Goal: Task Accomplishment & Management: Complete application form

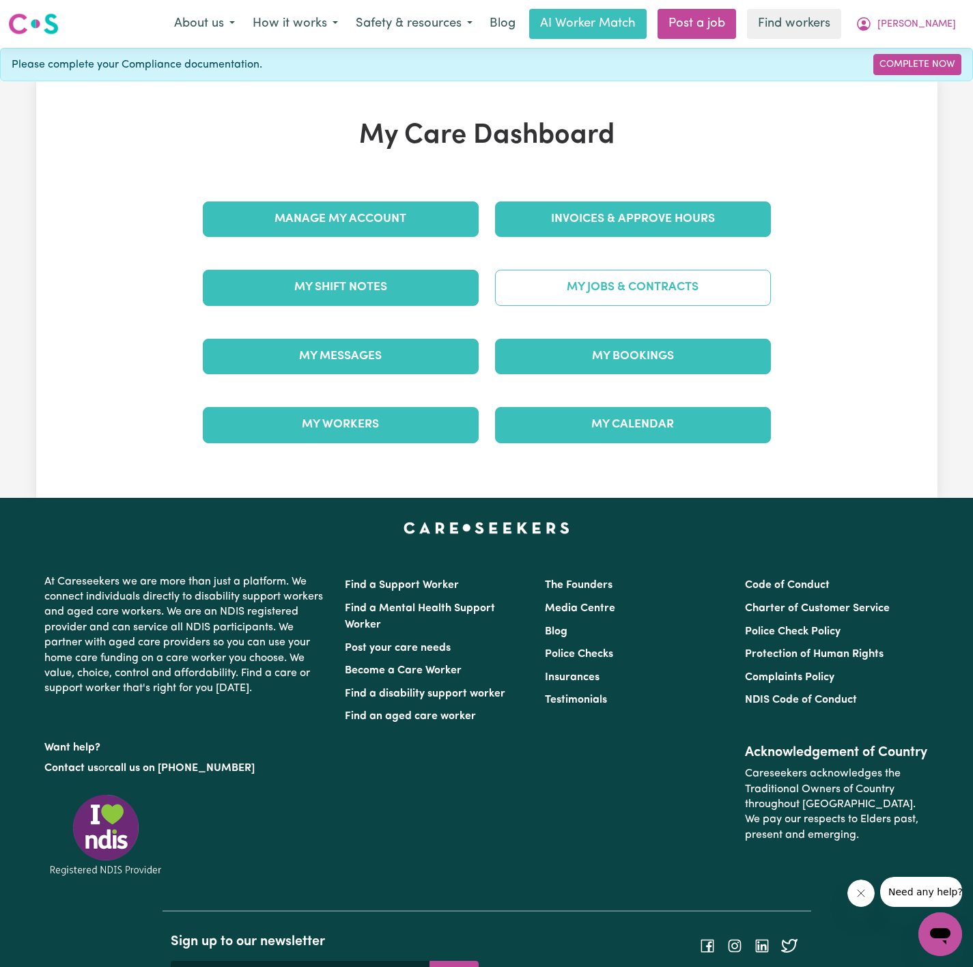
click at [591, 289] on link "My Jobs & Contracts" at bounding box center [633, 288] width 276 height 36
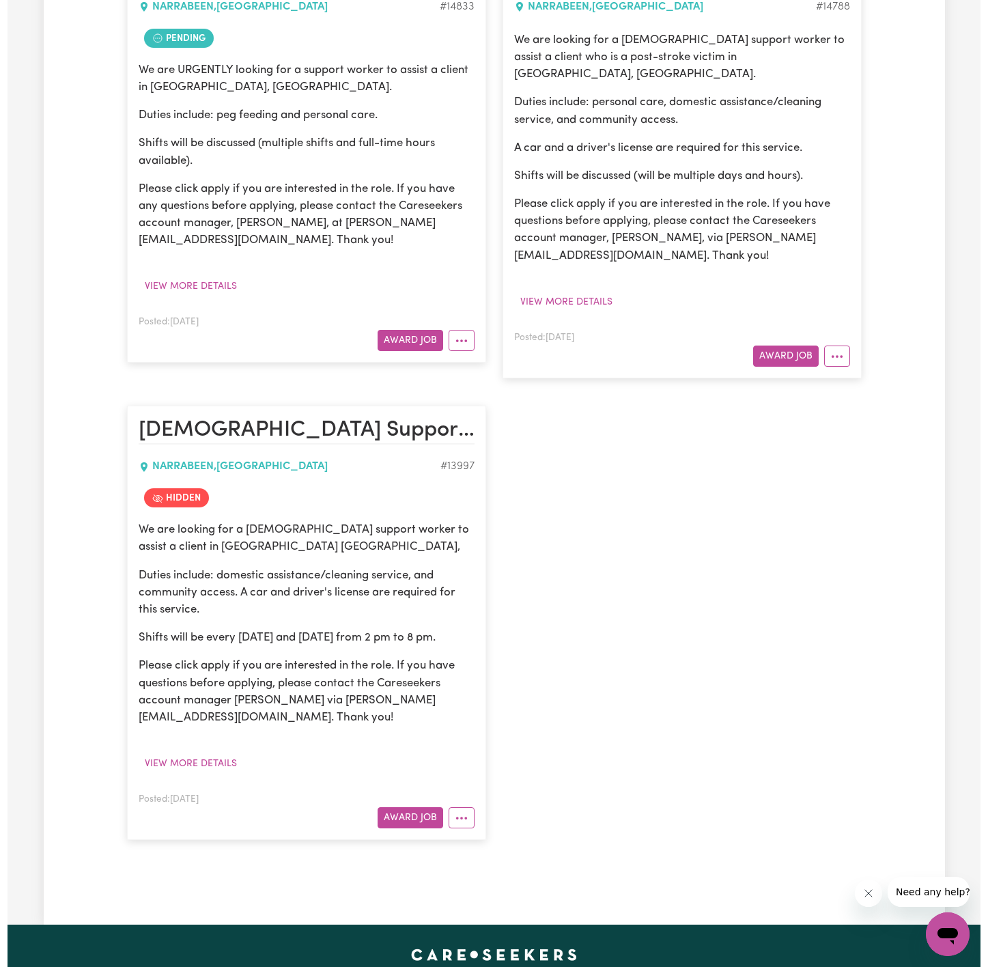
scroll to position [410, 0]
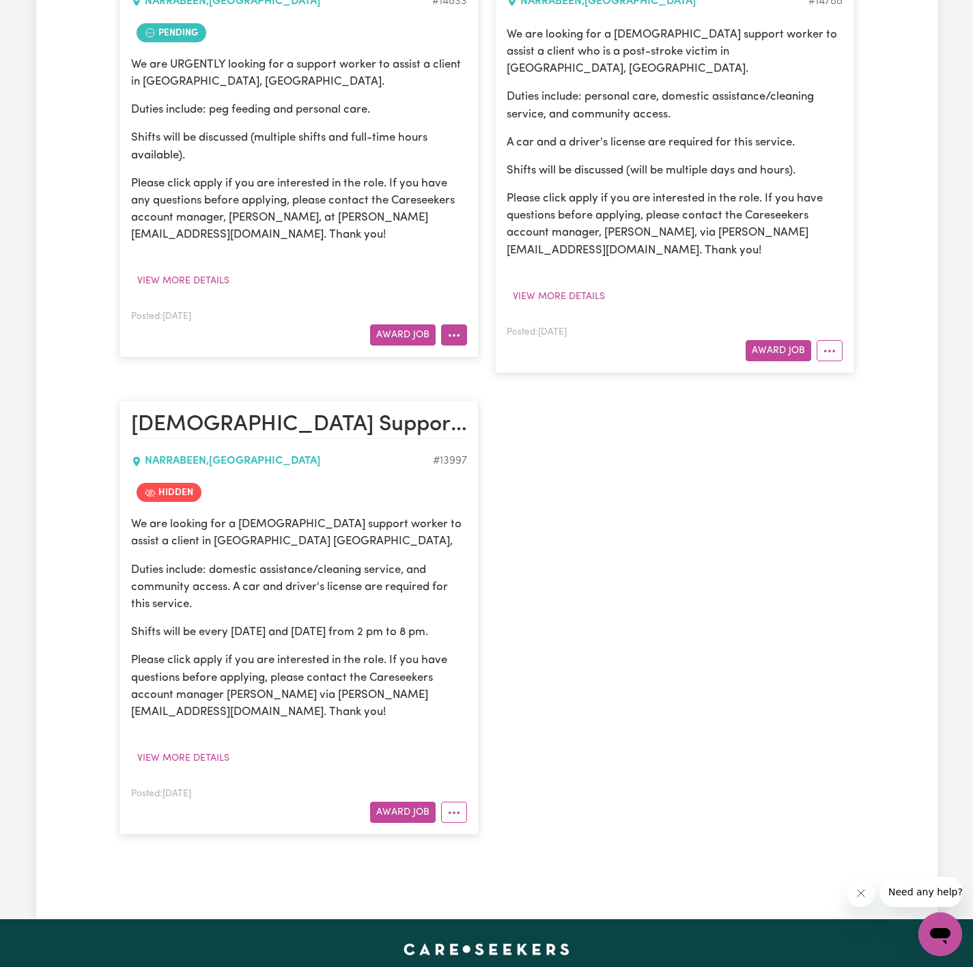
click at [453, 341] on button "More options" at bounding box center [454, 334] width 26 height 21
click at [531, 398] on link "Make Booking" at bounding box center [507, 395] width 133 height 27
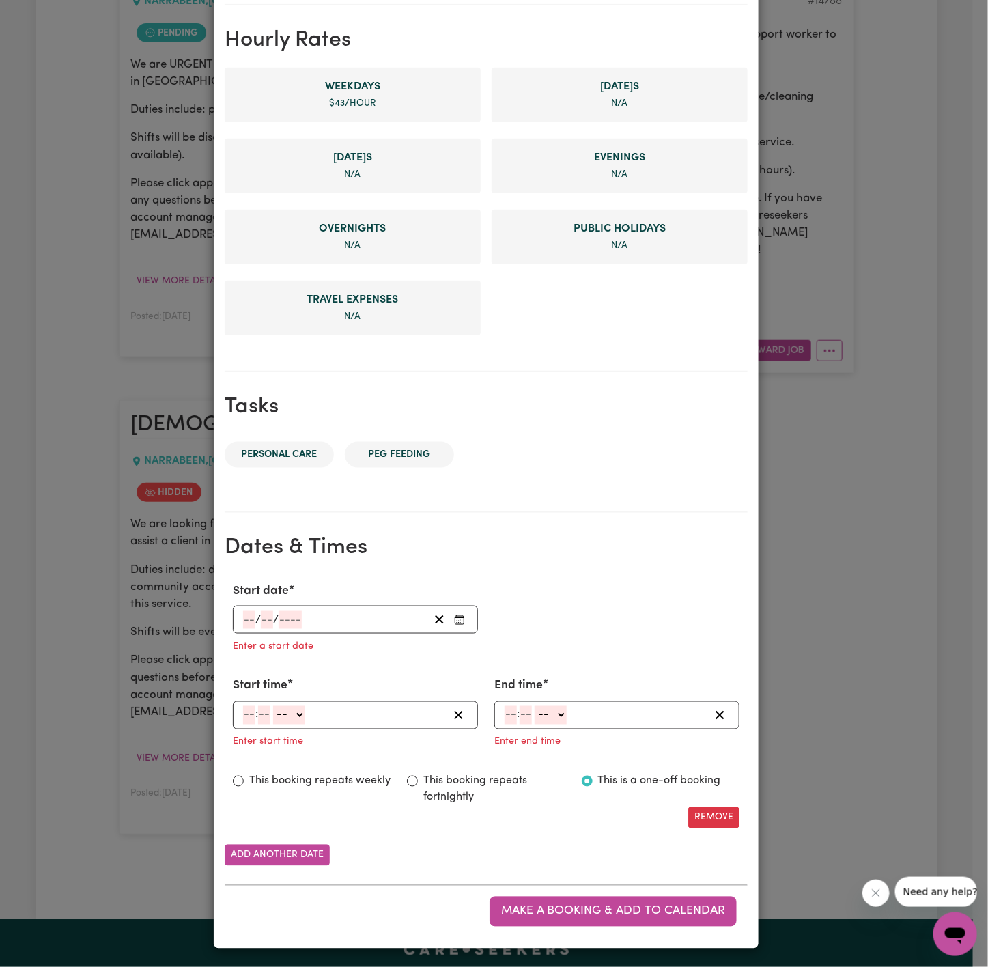
scroll to position [314, 0]
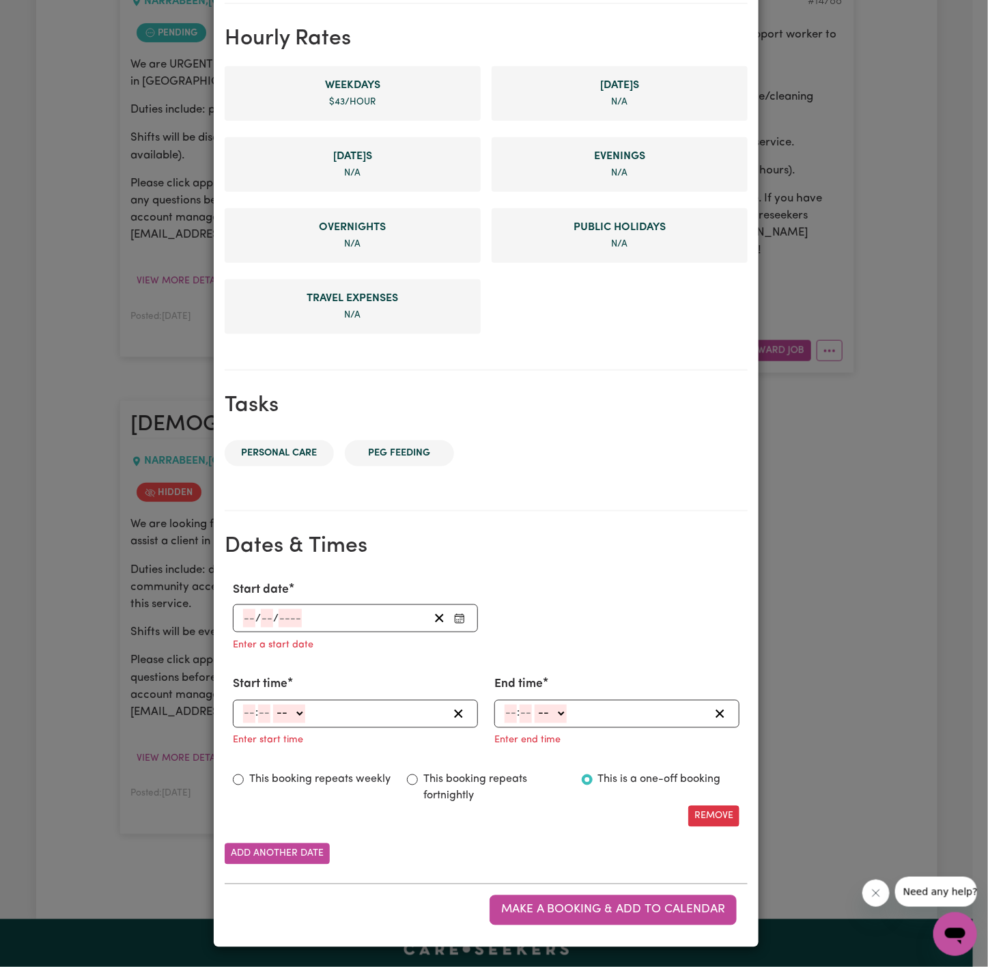
click at [243, 611] on input "number" at bounding box center [249, 618] width 12 height 18
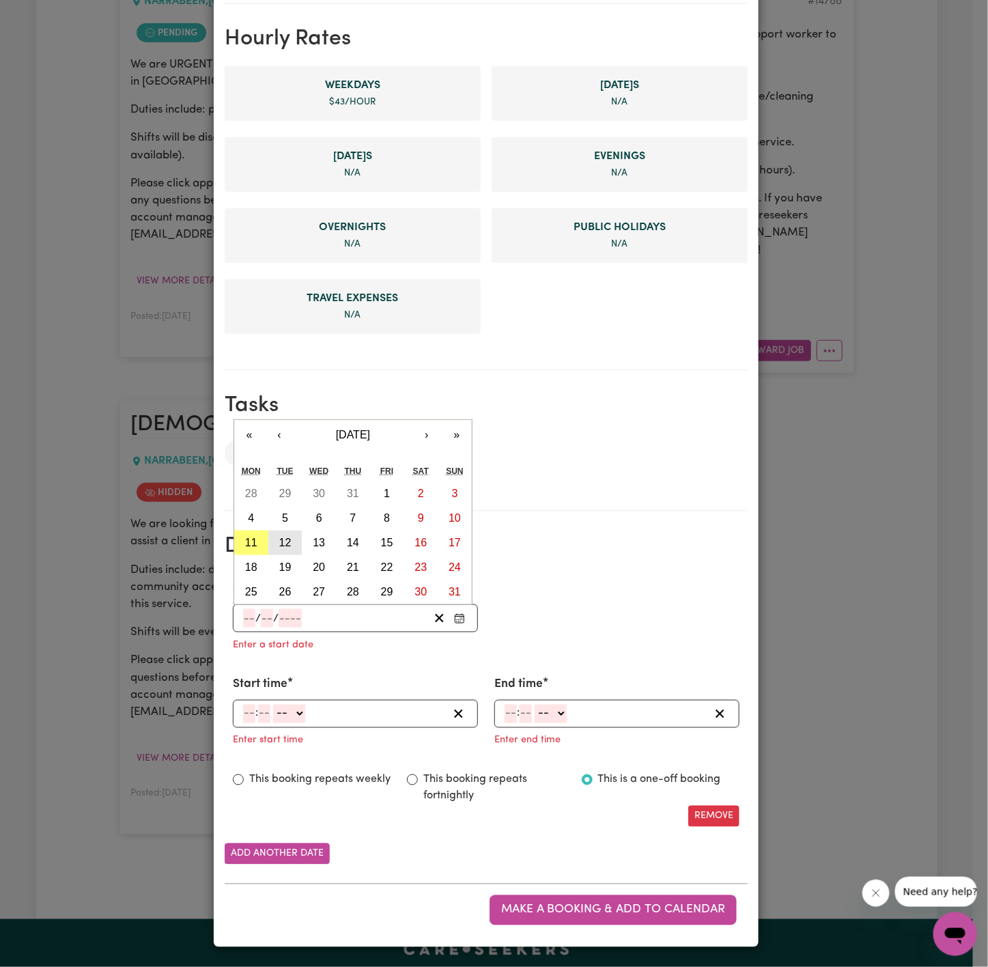
click at [279, 543] on abbr "12" at bounding box center [285, 543] width 12 height 12
type input "[DATE]"
type input "12"
type input "8"
type input "2025"
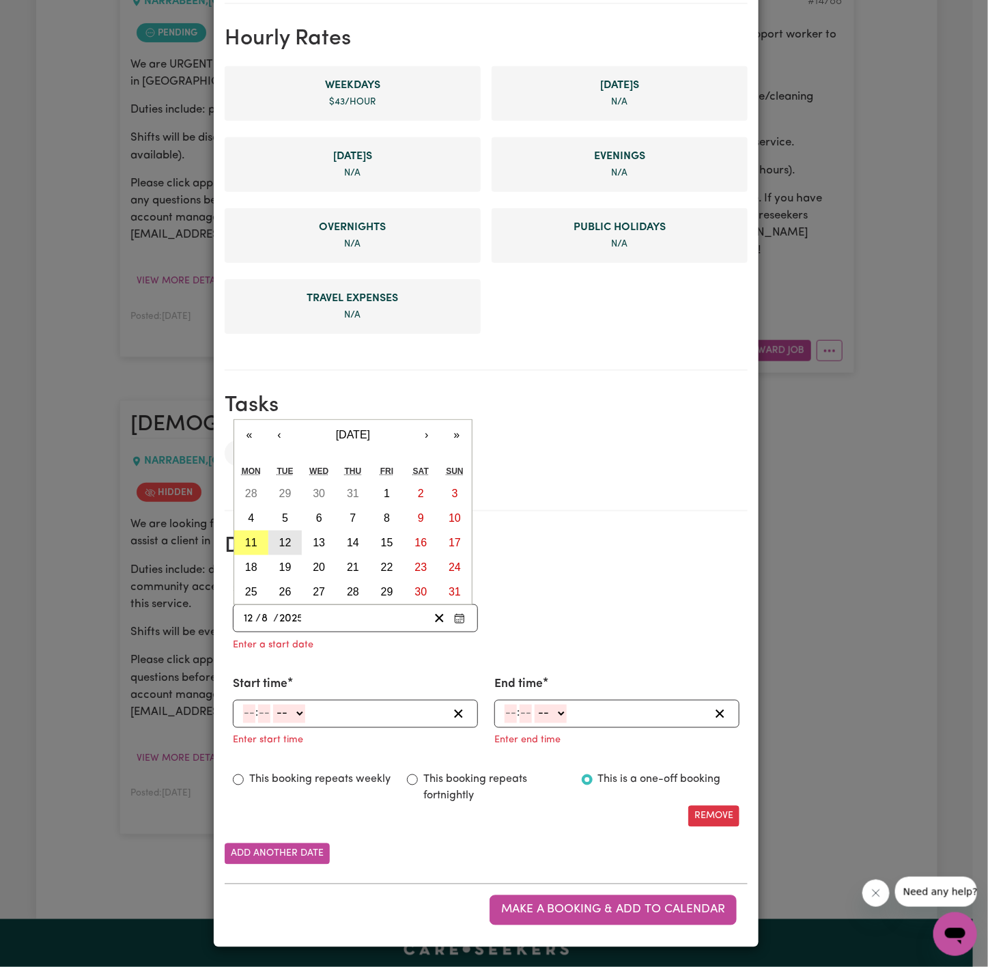
scroll to position [286, 0]
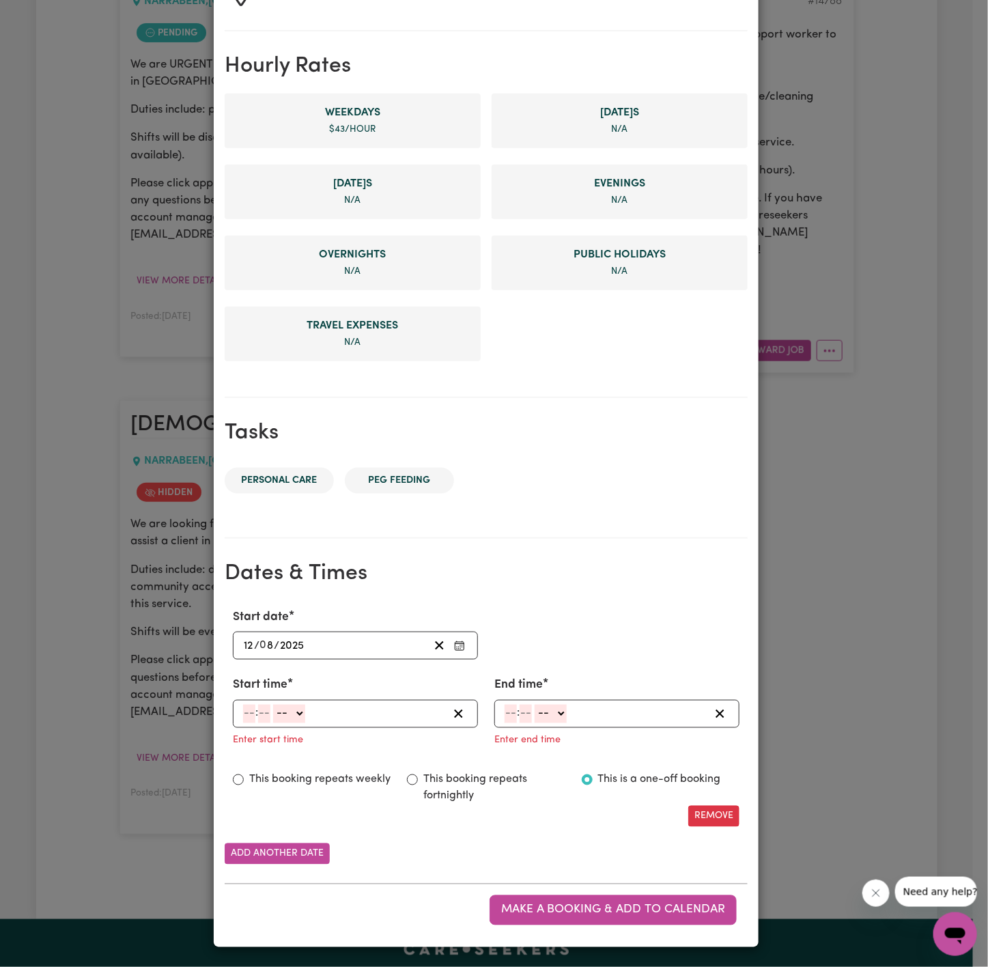
click at [246, 709] on input "number" at bounding box center [249, 714] width 12 height 18
type input "2"
type input "00"
click at [279, 713] on select "-- AM PM" at bounding box center [287, 714] width 32 height 18
select select "am"
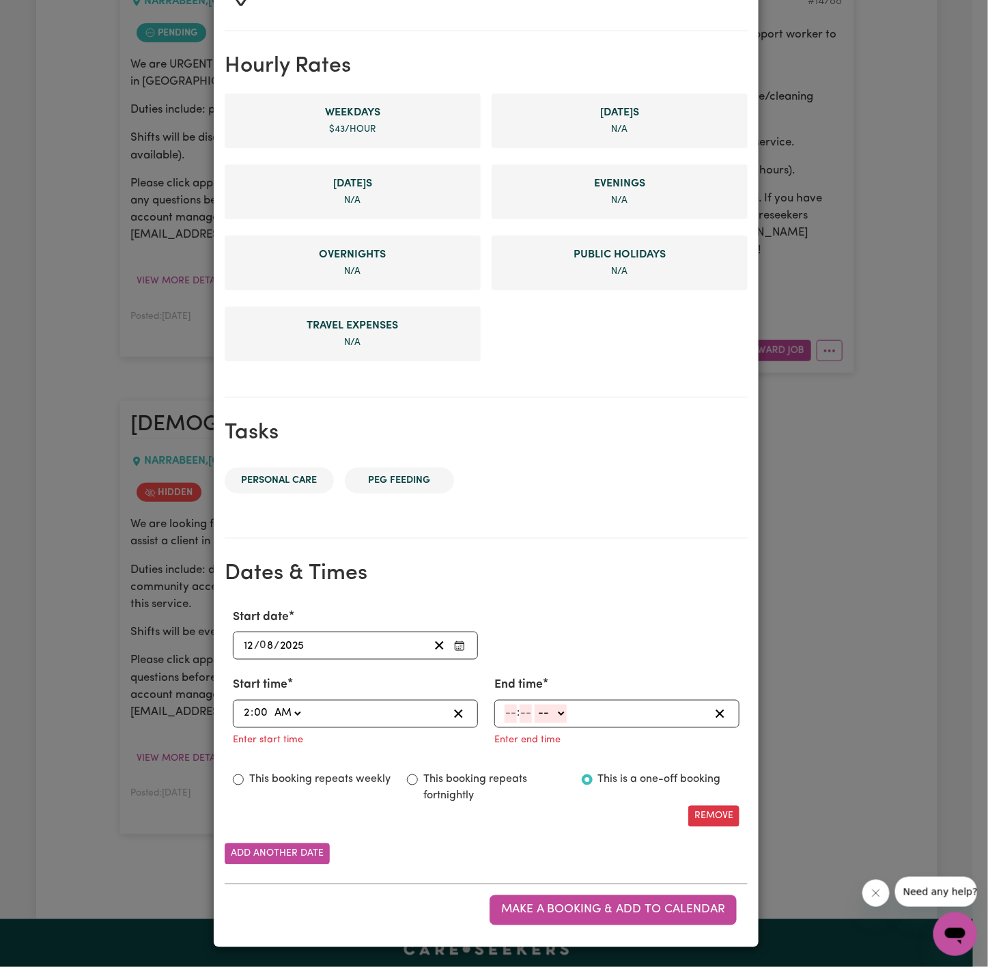
click at [271, 705] on select "-- AM PM" at bounding box center [287, 714] width 32 height 18
type input "02:00"
type input "0"
click at [288, 707] on select "AM PM" at bounding box center [287, 714] width 32 height 18
select select "pm"
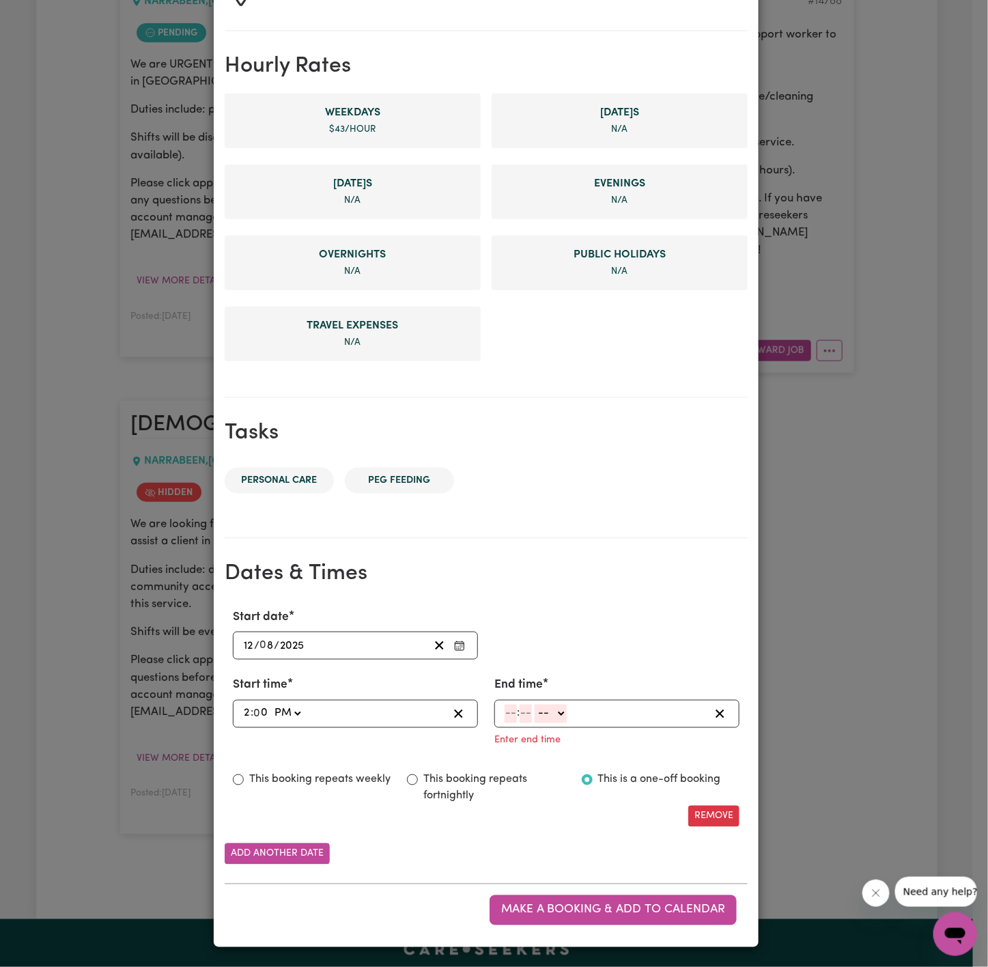
click at [271, 705] on select "AM PM" at bounding box center [287, 714] width 32 height 18
type input "14:00"
click at [505, 712] on input "number" at bounding box center [511, 714] width 12 height 18
type input "9"
type input "00"
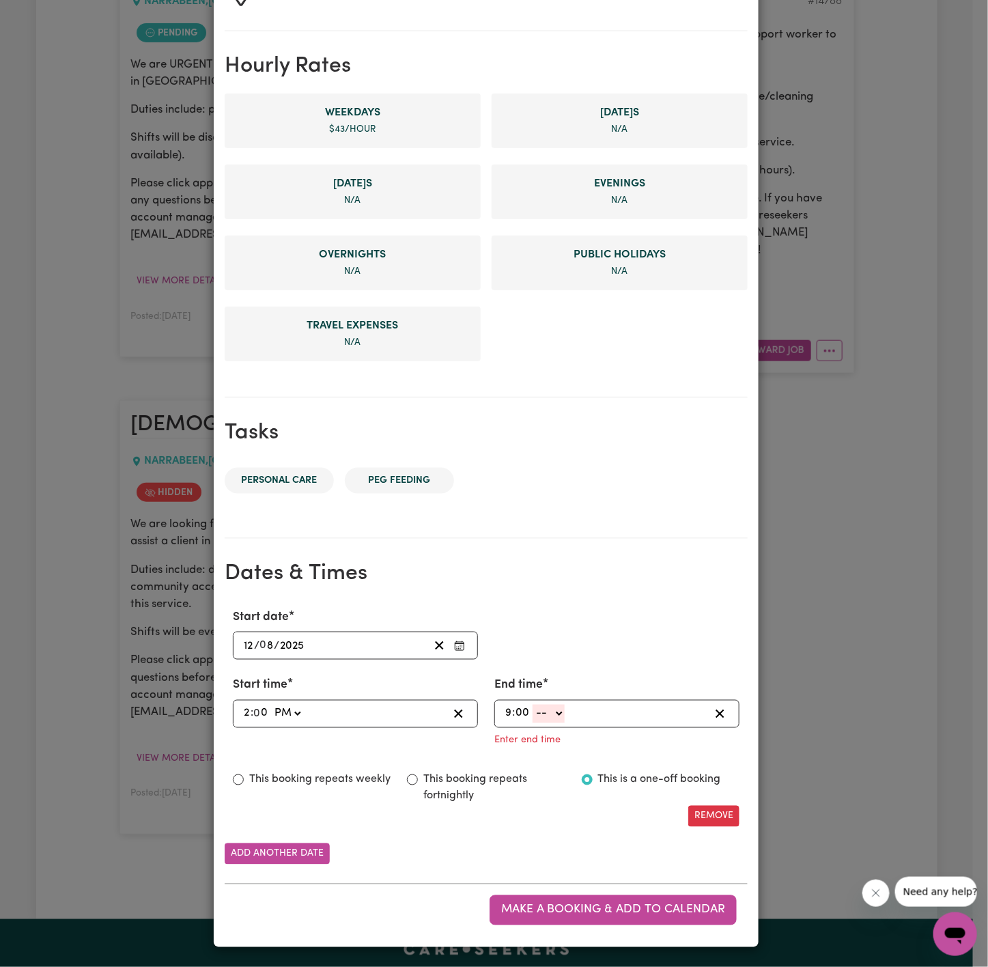
click at [539, 718] on select "-- AM PM" at bounding box center [549, 714] width 32 height 18
select select "pm"
click at [533, 723] on select "-- AM PM" at bounding box center [549, 714] width 32 height 18
type input "21:00"
type input "0"
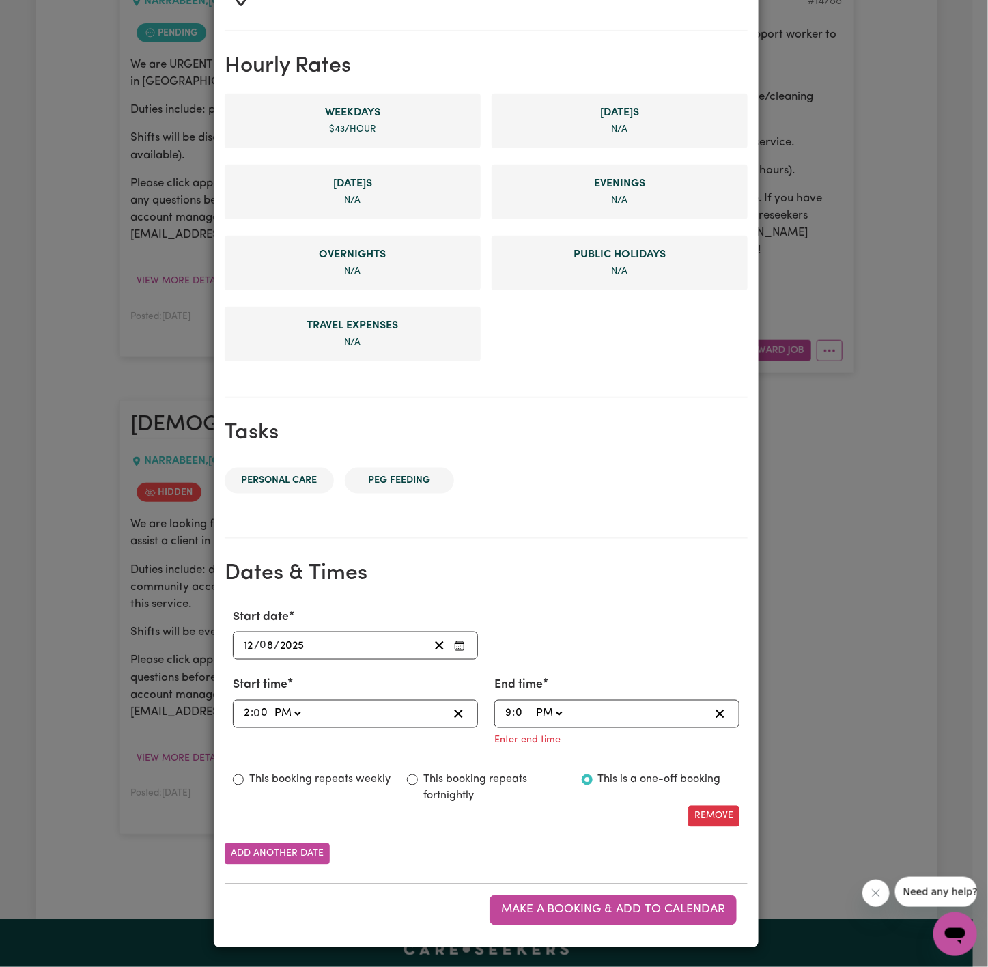
scroll to position [259, 0]
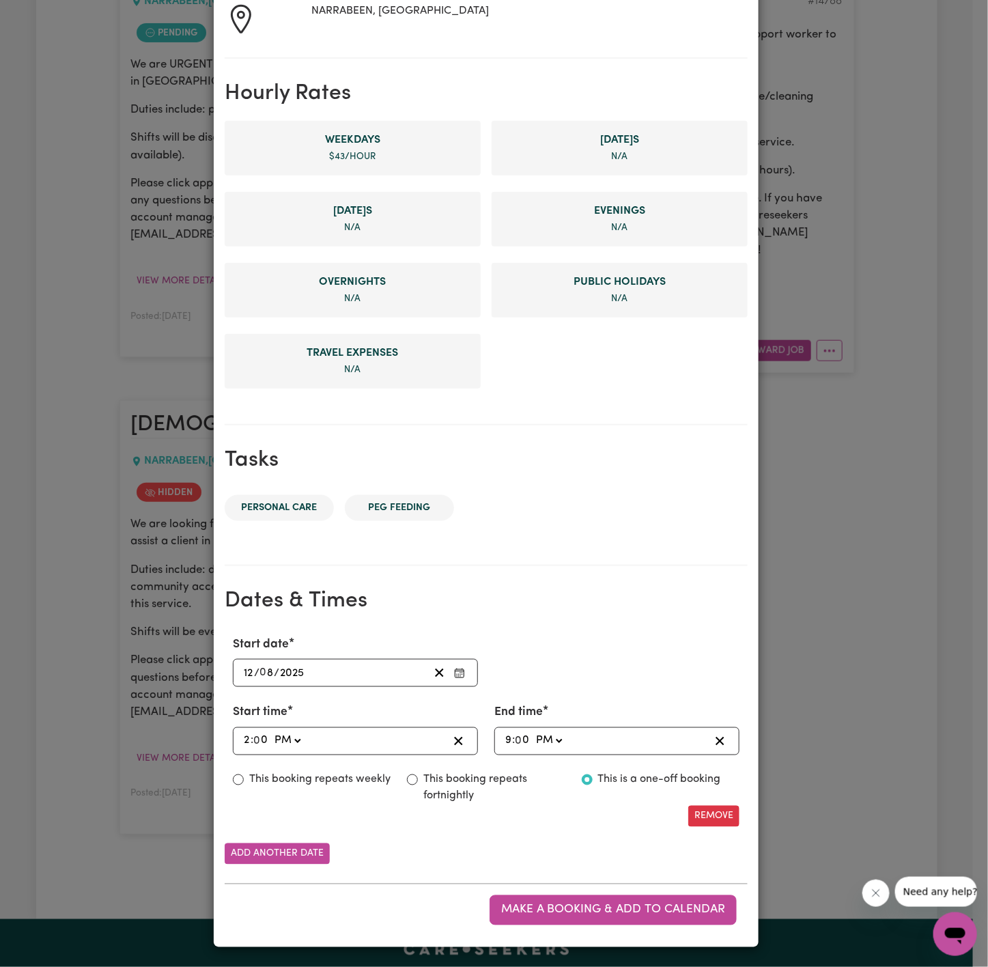
click at [625, 682] on div "Start date [DATE] 12 / 0 8 / 2025 « ‹ [DATE] › » Mon Tue Wed Thu Fri Sat Sun 28…" at bounding box center [486, 661] width 523 height 51
click at [562, 910] on span "Make a booking & add to calendar" at bounding box center [613, 910] width 224 height 12
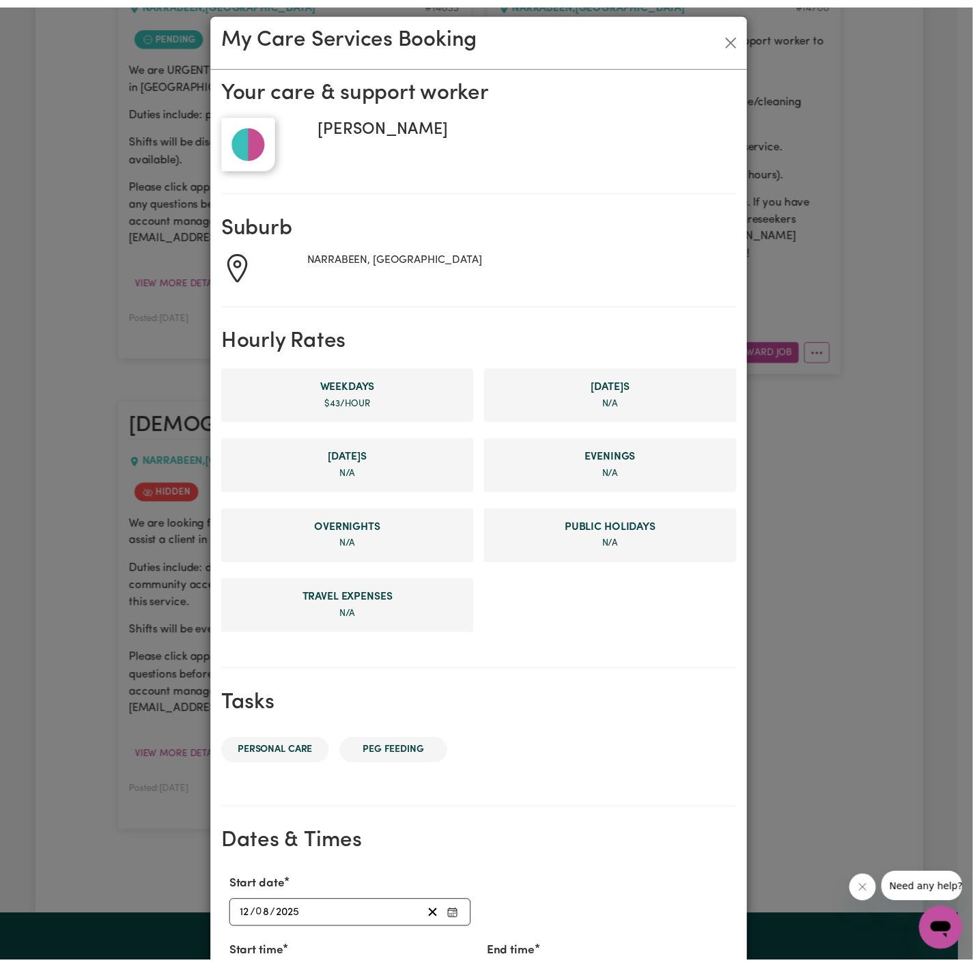
scroll to position [0, 0]
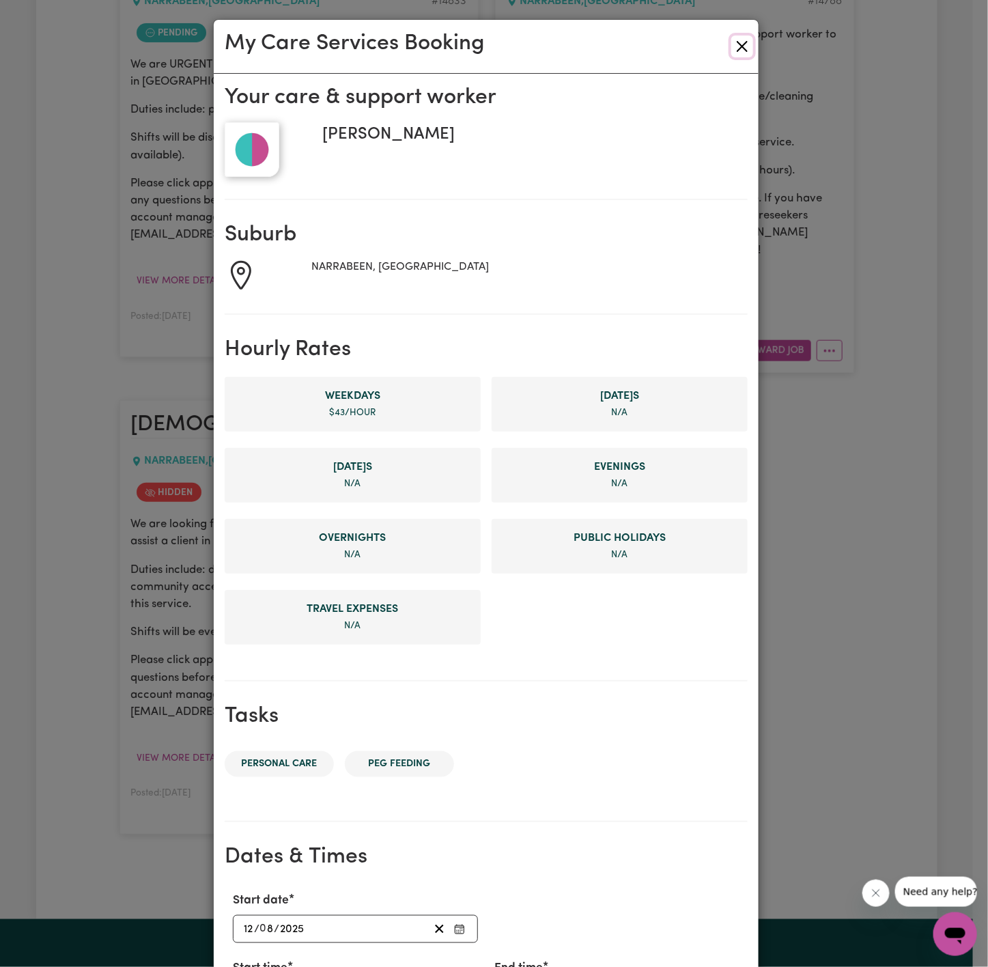
click at [732, 49] on button "Close" at bounding box center [743, 47] width 22 height 22
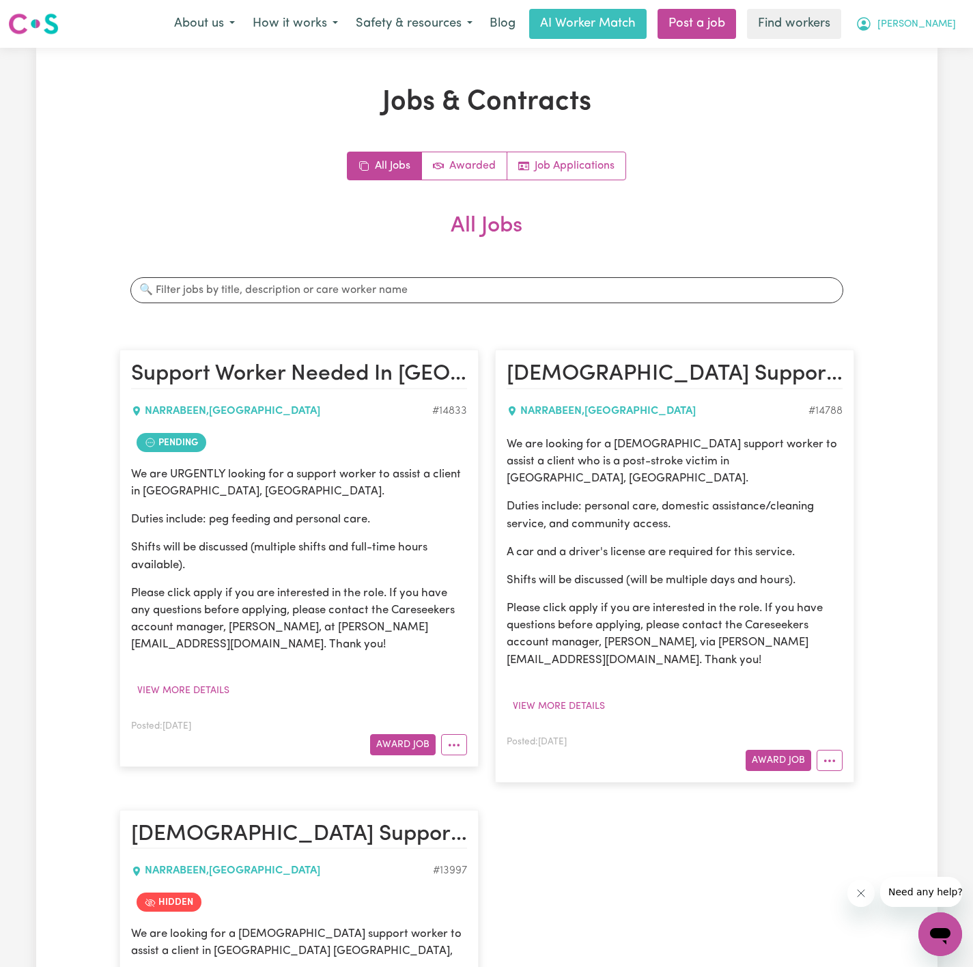
click at [935, 25] on span "[PERSON_NAME]" at bounding box center [917, 24] width 79 height 15
click at [927, 68] on link "Logout" at bounding box center [911, 79] width 108 height 26
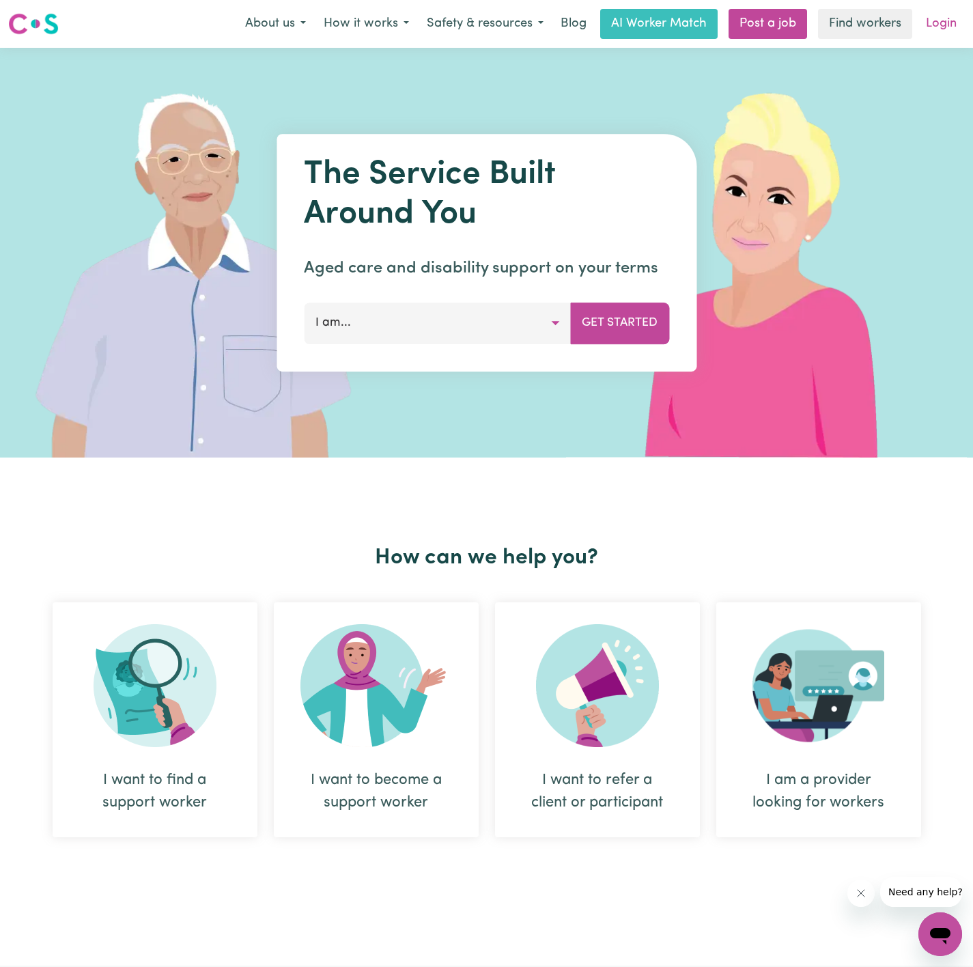
click at [945, 29] on link "Login" at bounding box center [941, 24] width 47 height 30
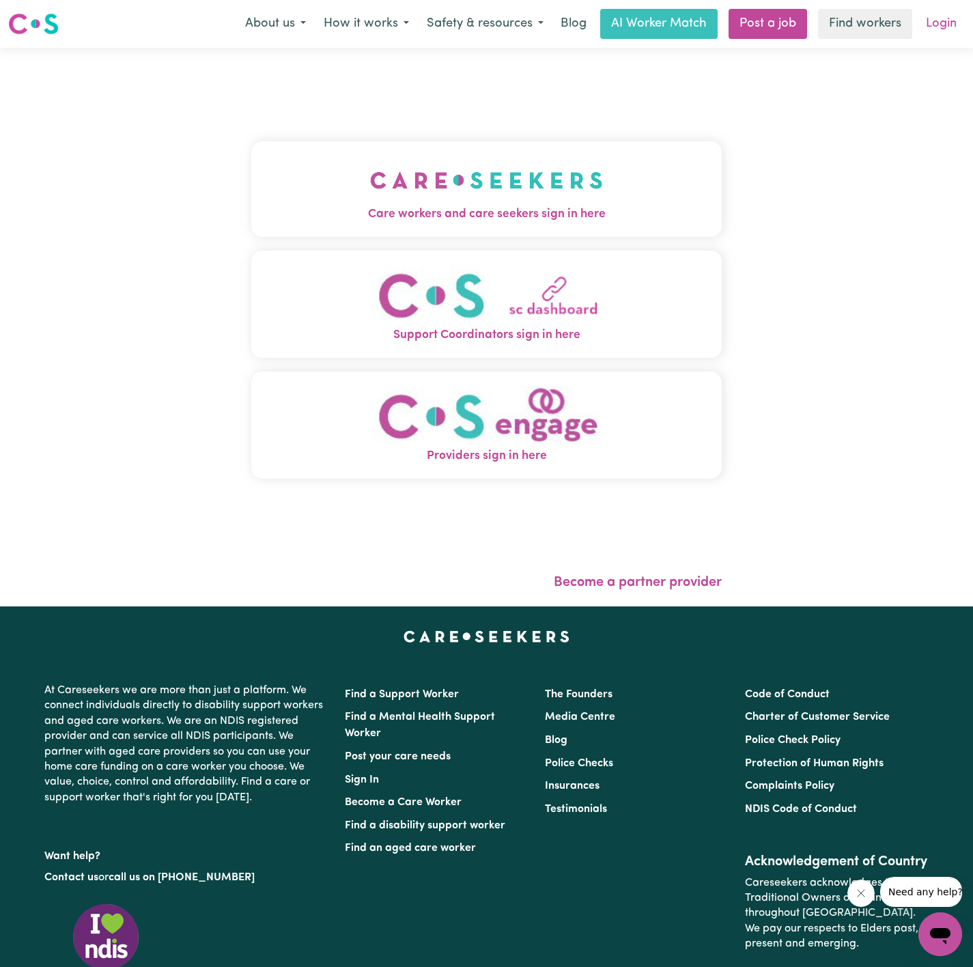
click at [922, 27] on link "Login" at bounding box center [941, 24] width 47 height 30
click at [761, 29] on link "Post a job" at bounding box center [768, 24] width 79 height 30
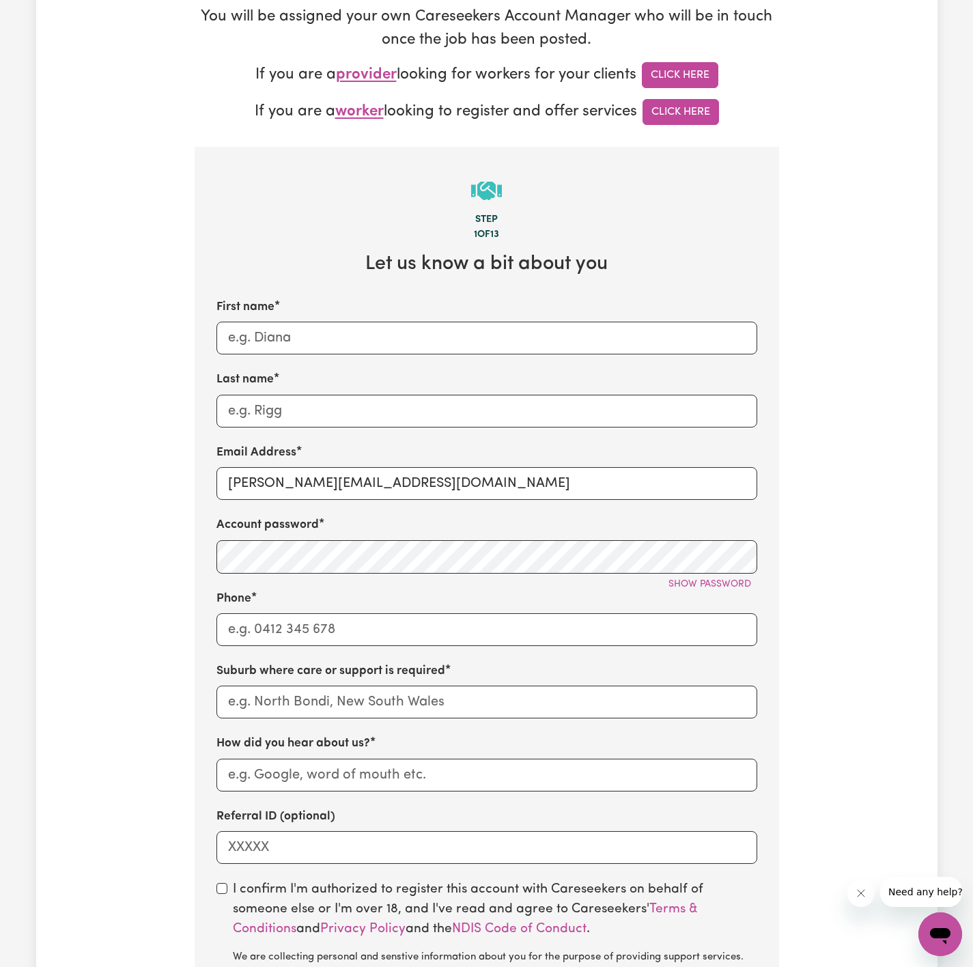
scroll to position [307, 0]
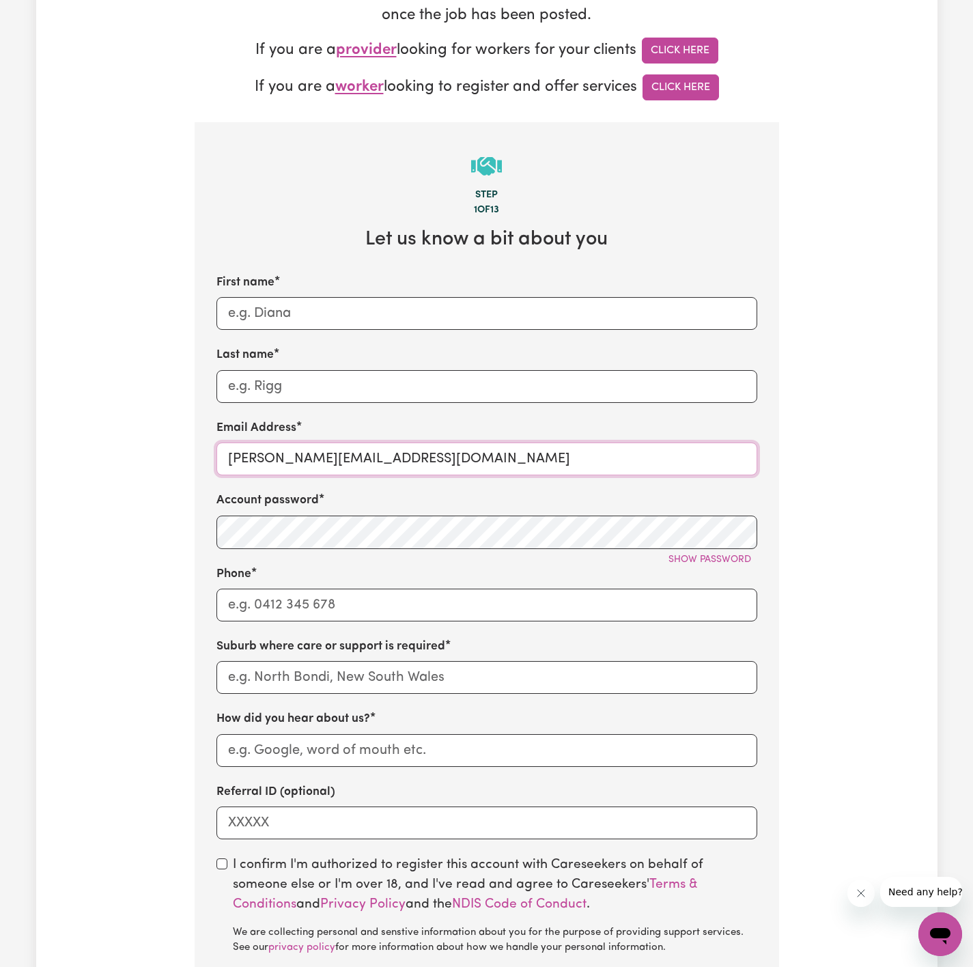
drag, startPoint x: 259, startPoint y: 459, endPoint x: 410, endPoint y: 486, distance: 153.4
click at [410, 486] on div "First name Last name Email Address [PERSON_NAME][EMAIL_ADDRESS][DOMAIN_NAME] Ac…" at bounding box center [487, 557] width 541 height 566
click at [699, 565] on span "Show password" at bounding box center [710, 560] width 83 height 10
click at [476, 451] on input "[PERSON_NAME][EMAIL_ADDRESS][DOMAIN_NAME]" at bounding box center [487, 459] width 541 height 33
click at [474, 451] on input "[PERSON_NAME][EMAIL_ADDRESS][DOMAIN_NAME]" at bounding box center [487, 459] width 541 height 33
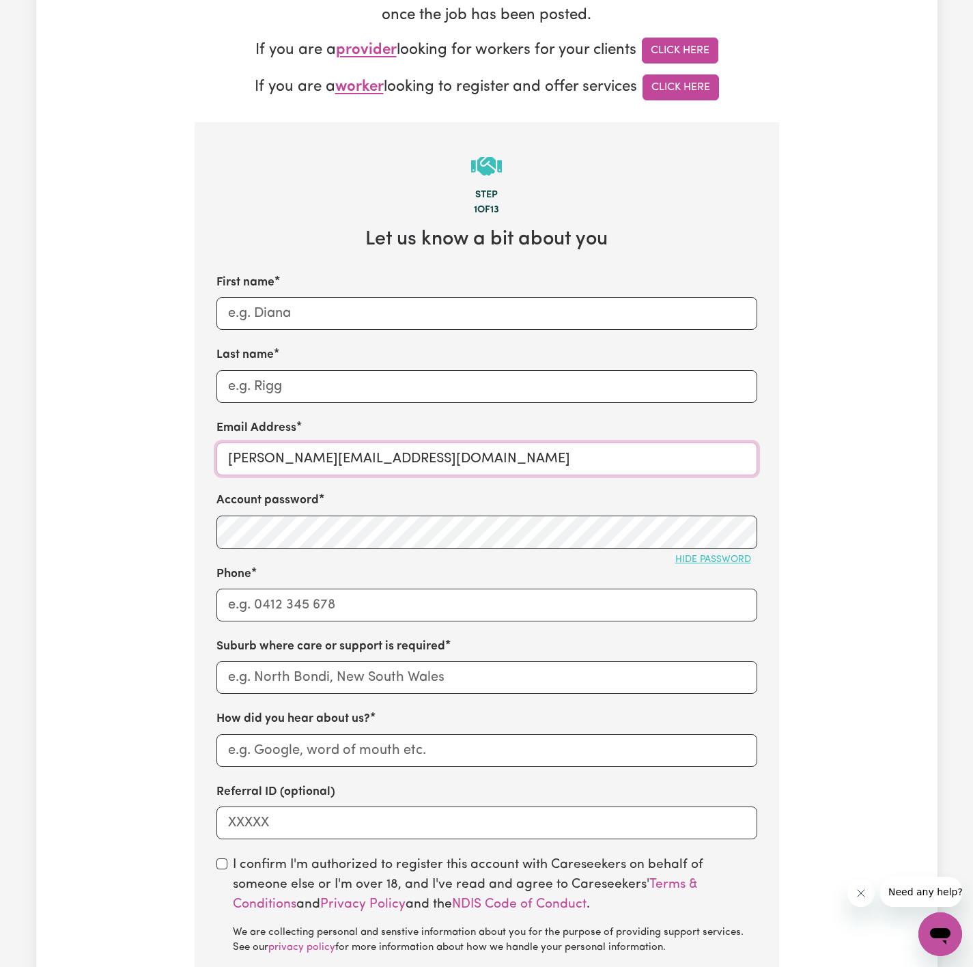
click at [474, 451] on input "[PERSON_NAME][EMAIL_ADDRESS][DOMAIN_NAME]" at bounding box center [487, 459] width 541 height 33
click at [472, 453] on input "[PERSON_NAME][EMAIL_ADDRESS][DOMAIN_NAME]" at bounding box center [487, 459] width 541 height 33
paste input "AvaINC"
type input "[EMAIL_ADDRESS][DOMAIN_NAME]"
click at [497, 403] on input "Last name" at bounding box center [487, 386] width 541 height 33
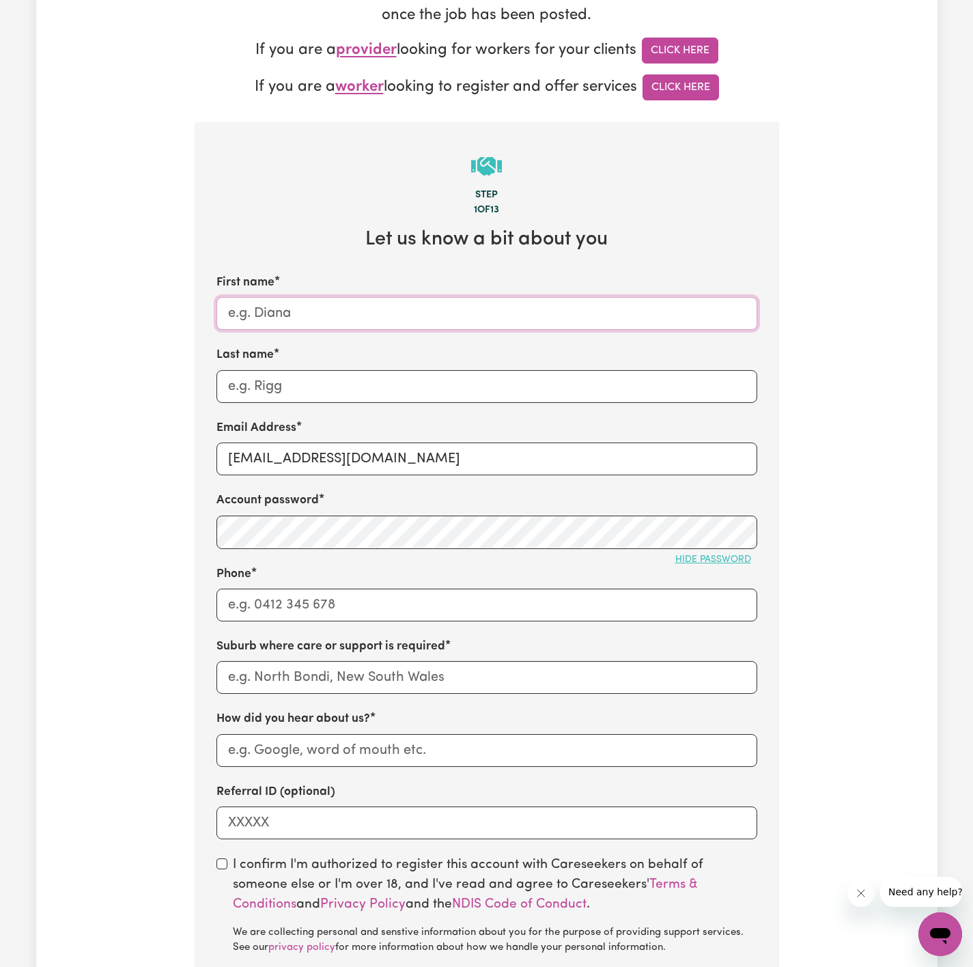
click at [490, 324] on input "First name" at bounding box center [487, 313] width 541 height 33
type input "Ava"
click at [382, 380] on input "Last name" at bounding box center [487, 386] width 541 height 33
paste input "I Need Care"
type input "I Need Care"
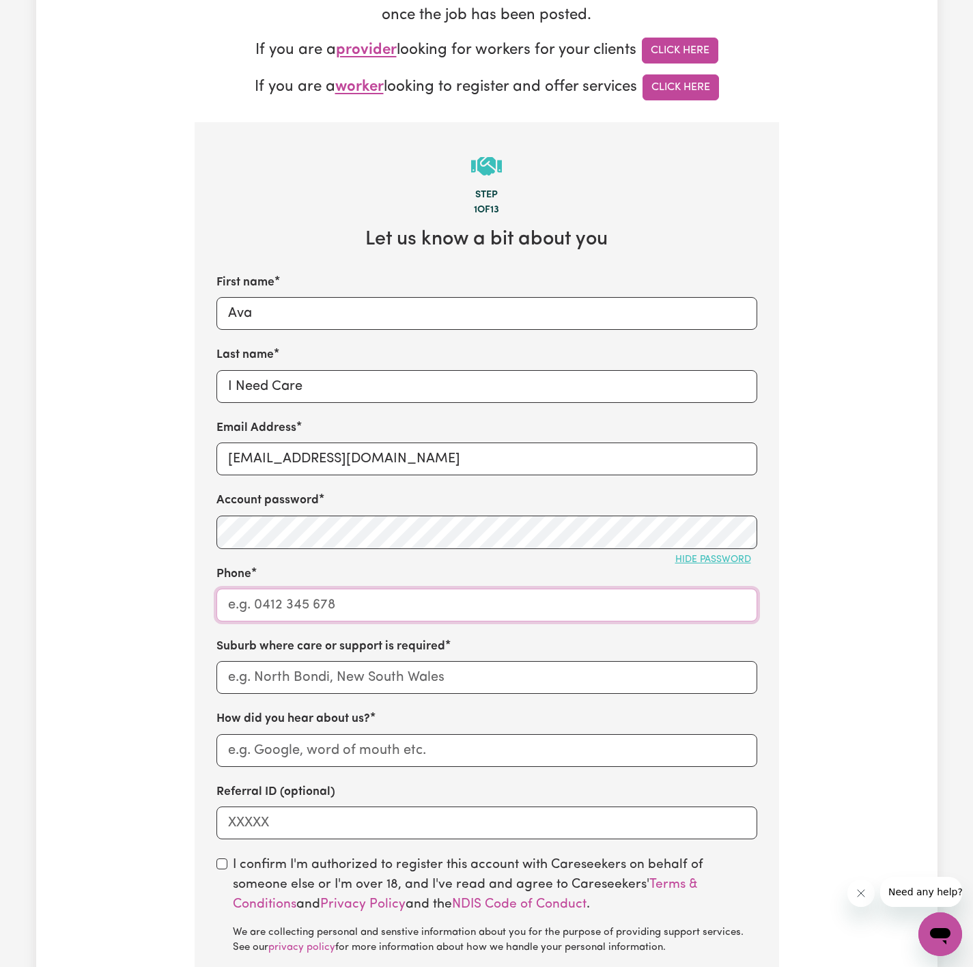
click at [389, 615] on input "Phone" at bounding box center [487, 605] width 541 height 33
click at [376, 613] on input "Phone" at bounding box center [487, 605] width 541 height 33
type input "1300765465"
click at [385, 667] on input "text" at bounding box center [487, 677] width 541 height 33
type input "narra"
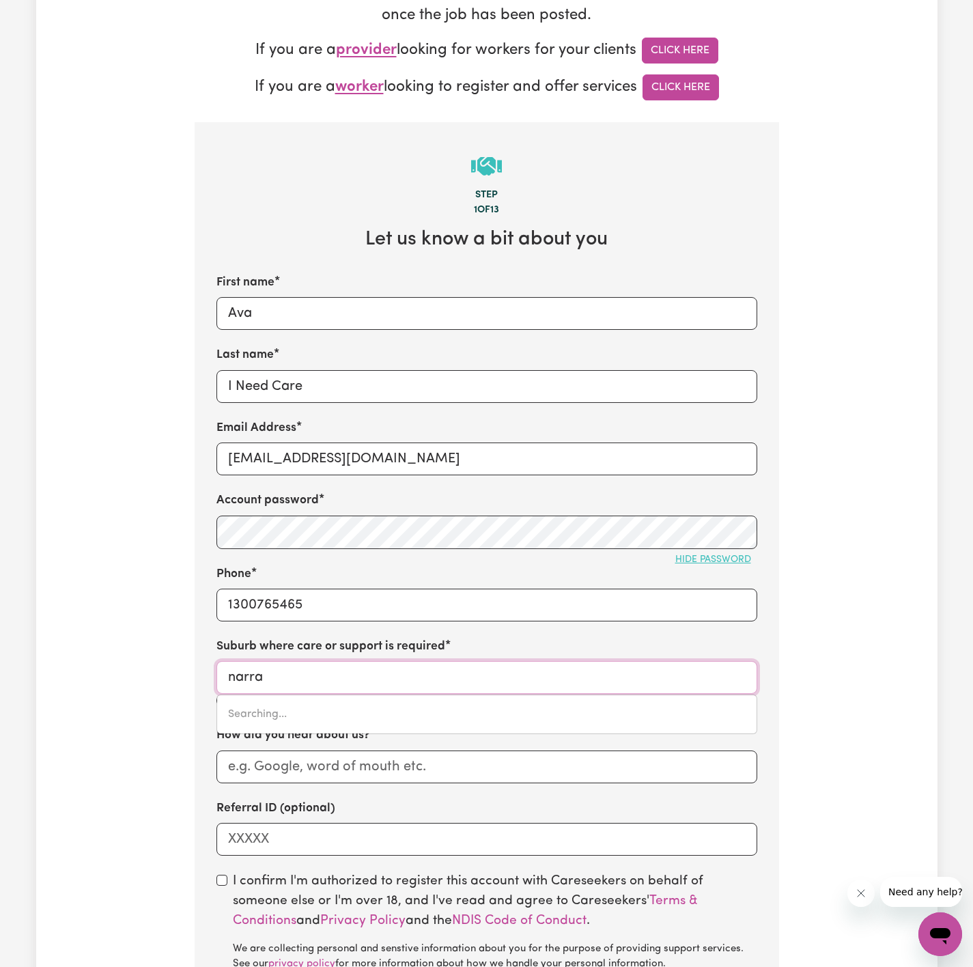
type input "[PERSON_NAME], [GEOGRAPHIC_DATA], 6532"
type input "narrab"
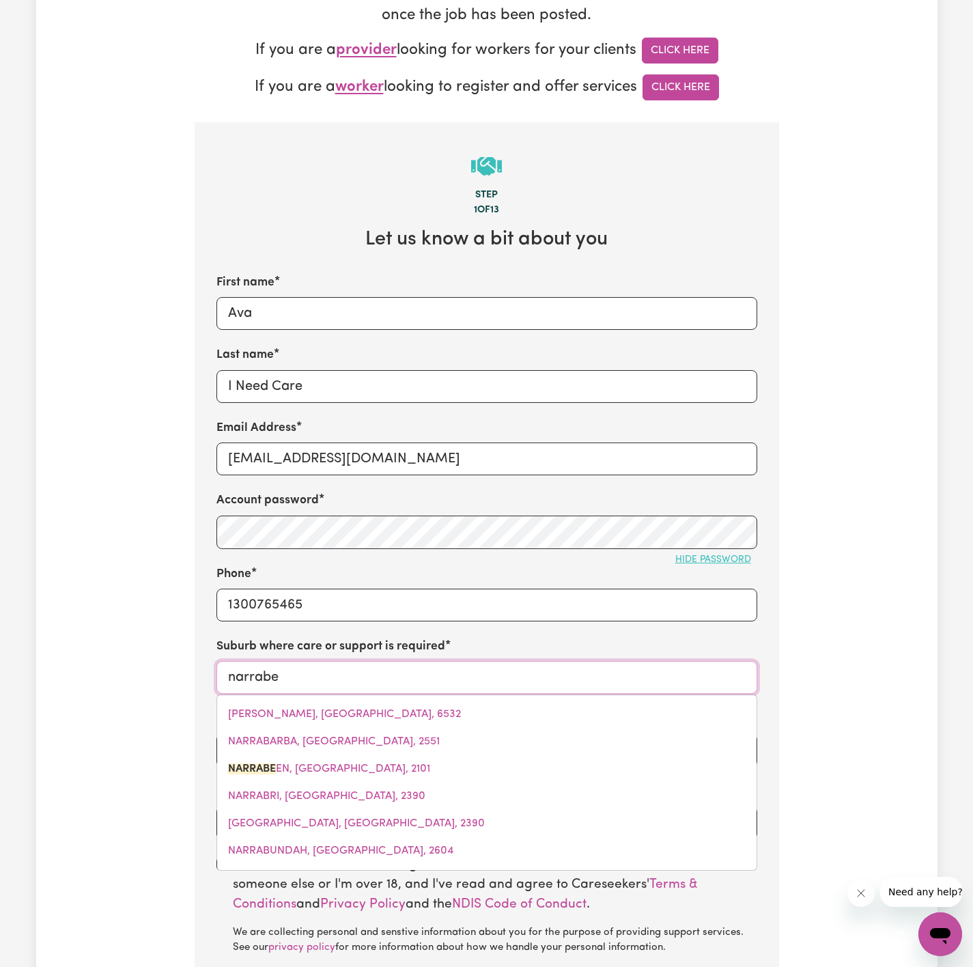
type input "narrabee"
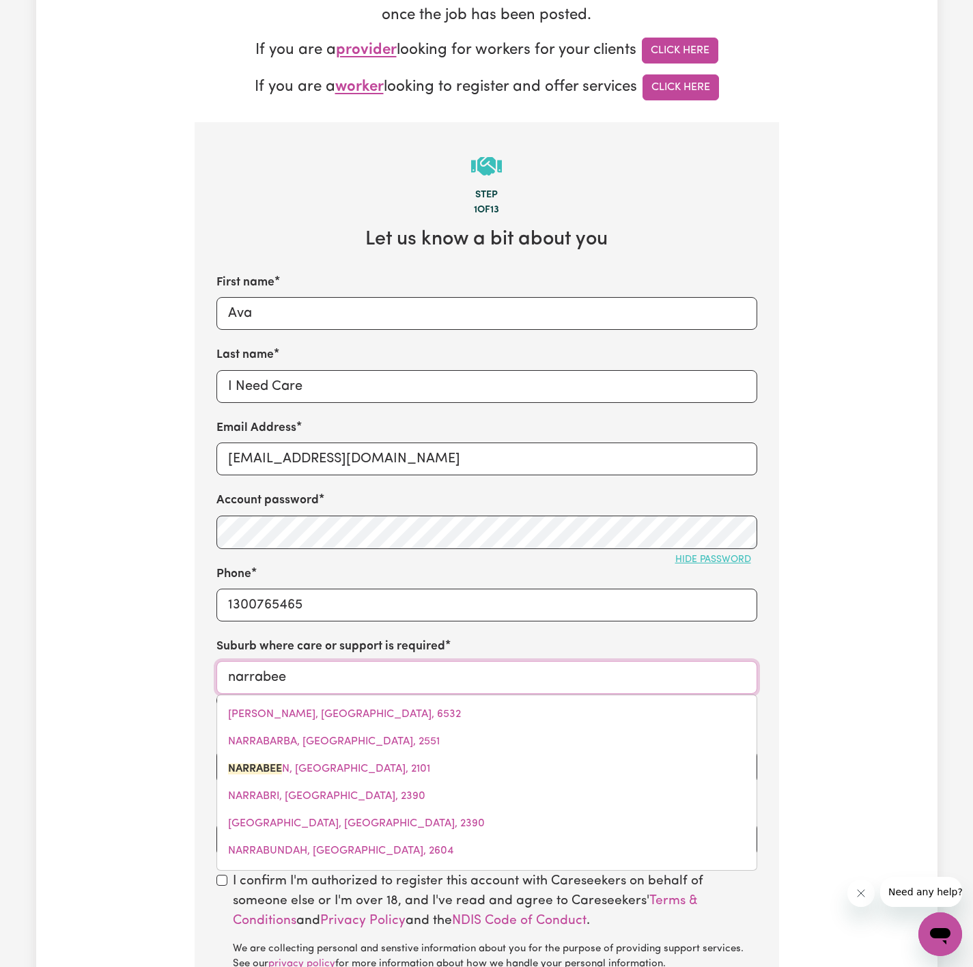
type input "narrabeeN, [GEOGRAPHIC_DATA], 2101"
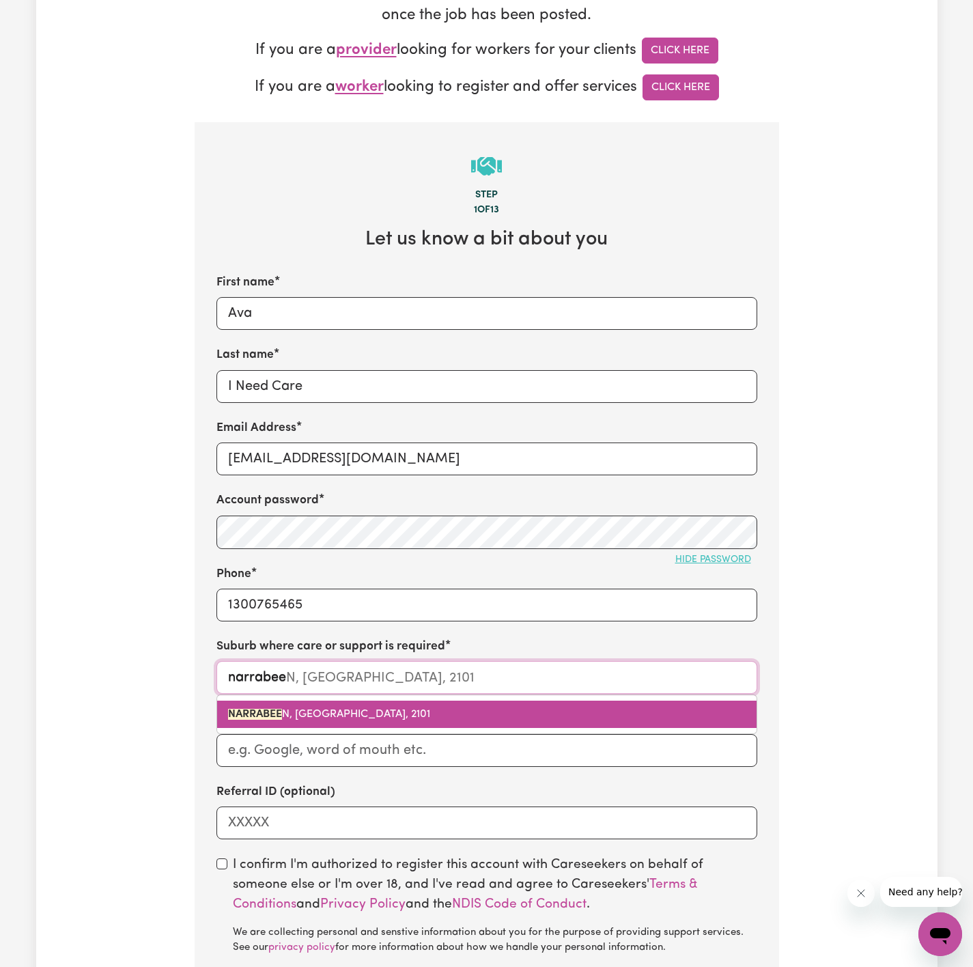
click at [367, 711] on link "NARRABEE N, [GEOGRAPHIC_DATA], 2101" at bounding box center [487, 714] width 540 height 27
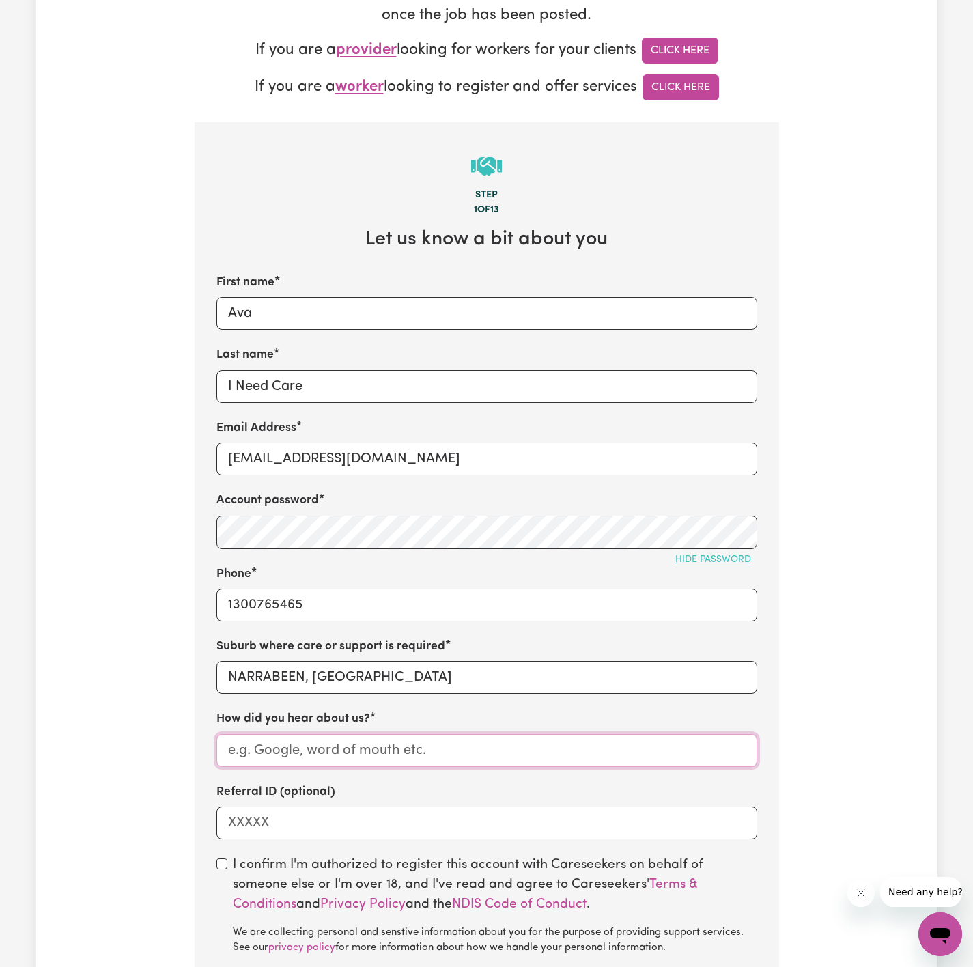
click at [372, 746] on input "How did you hear about us?" at bounding box center [487, 750] width 541 height 33
click at [271, 392] on input "I Need Care" at bounding box center [487, 386] width 541 height 33
click at [295, 759] on input "How did you hear about us?" at bounding box center [487, 750] width 541 height 33
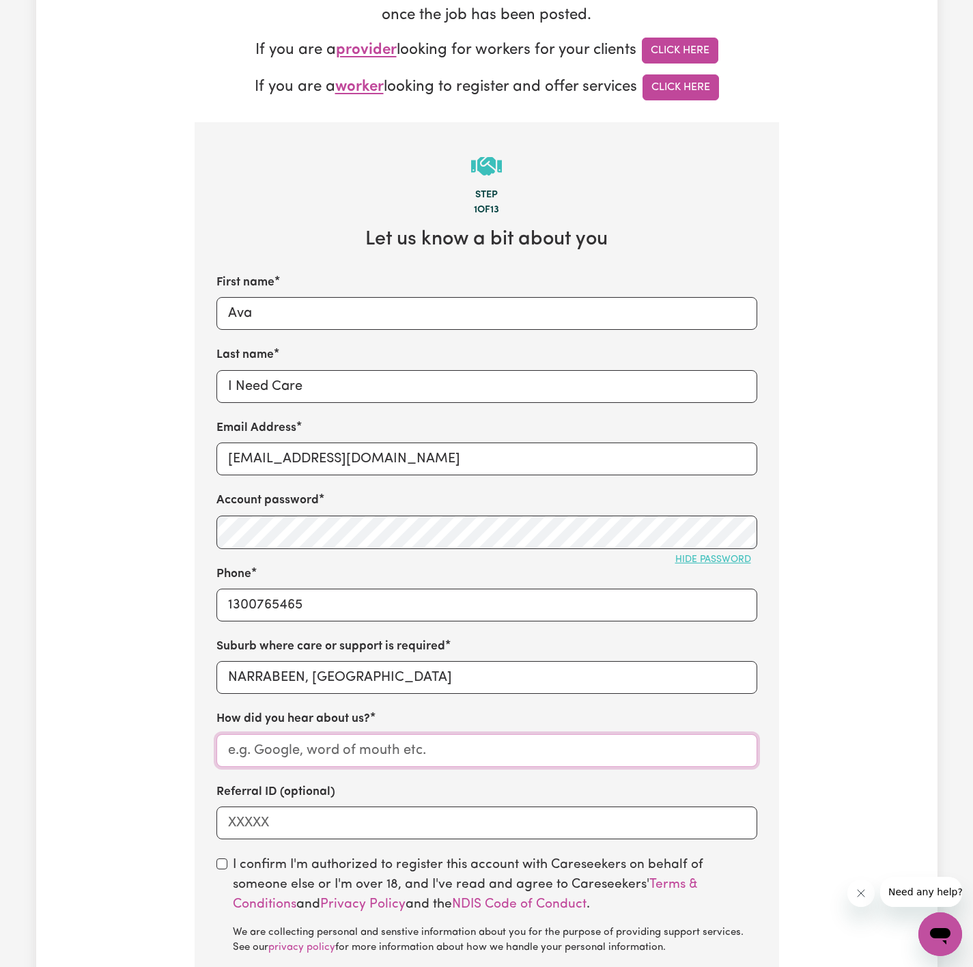
paste input "I Need Care"
type input "I Need Care"
click at [220, 863] on section "Step 1 of 13 Let us know a bit about you First name [PERSON_NAME] Last name I N…" at bounding box center [487, 608] width 585 height 973
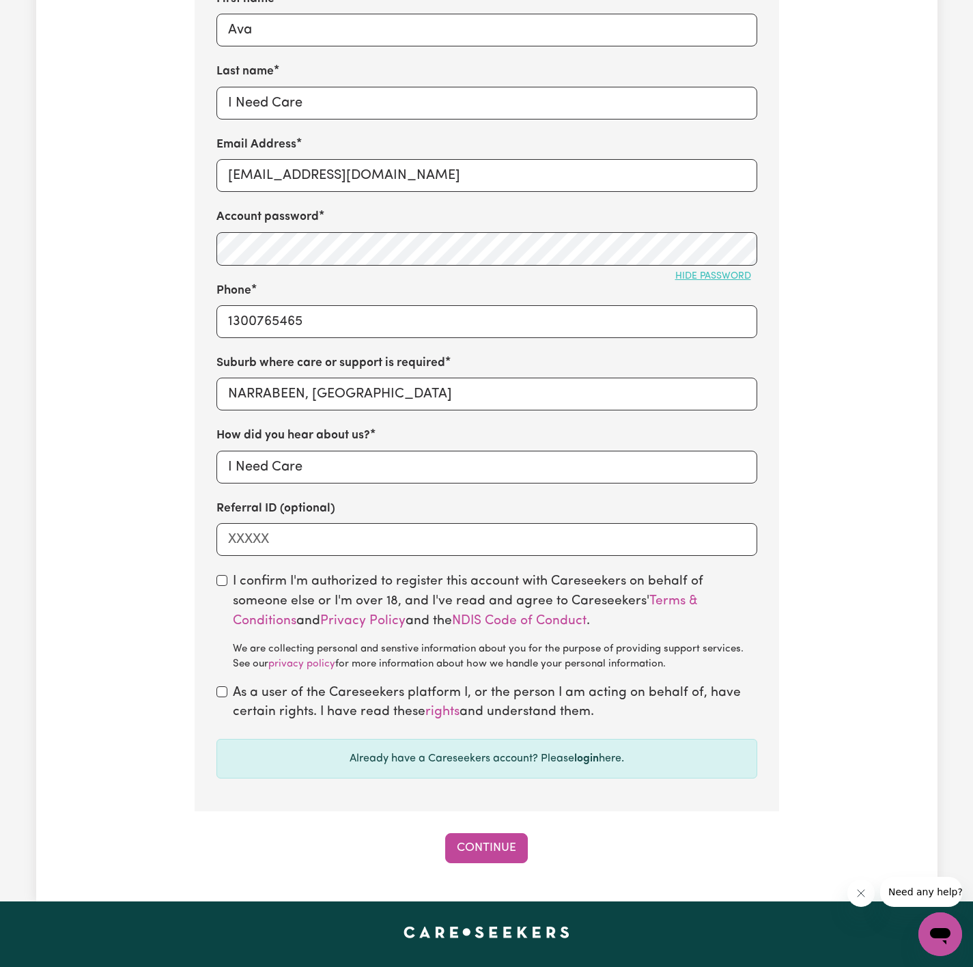
scroll to position [615, 0]
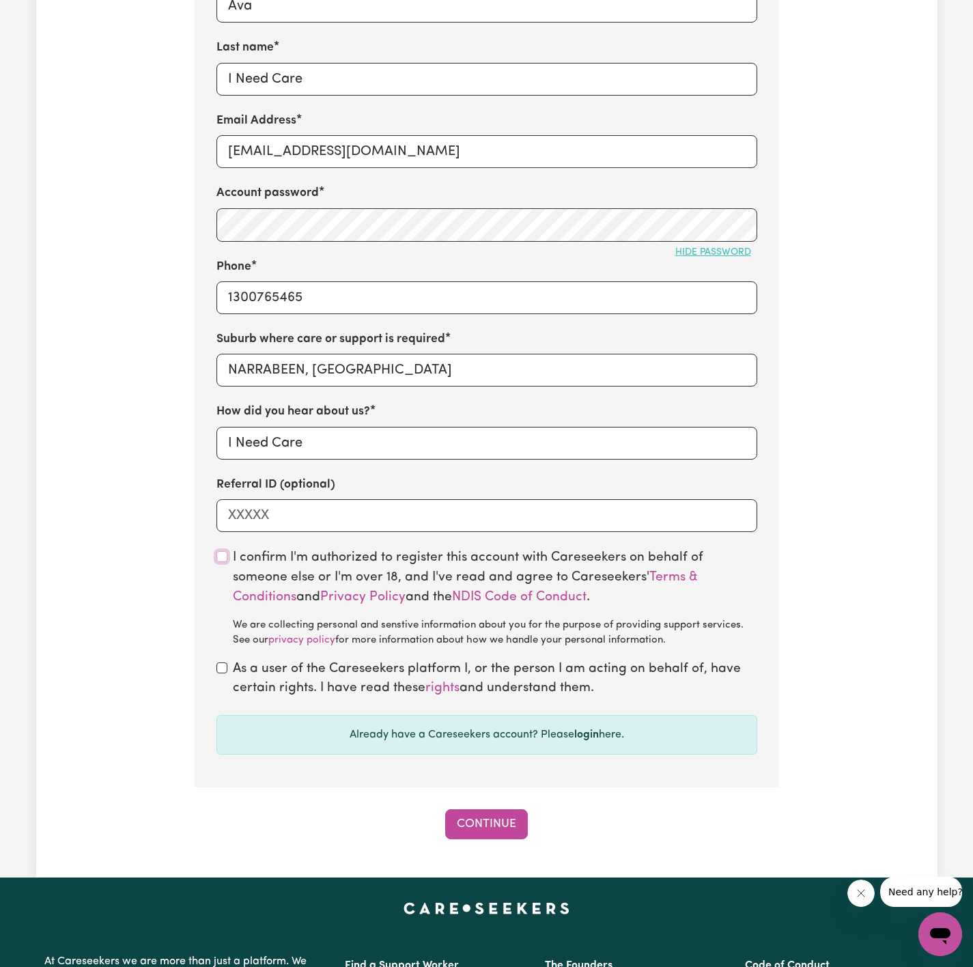
click at [222, 562] on input "checkbox" at bounding box center [222, 556] width 11 height 11
checkbox input "true"
click at [217, 670] on div "As a user of the Careseekers platform I, or the person I am acting on behalf of…" at bounding box center [487, 680] width 541 height 40
click at [221, 674] on input "checkbox" at bounding box center [222, 668] width 11 height 11
checkbox input "true"
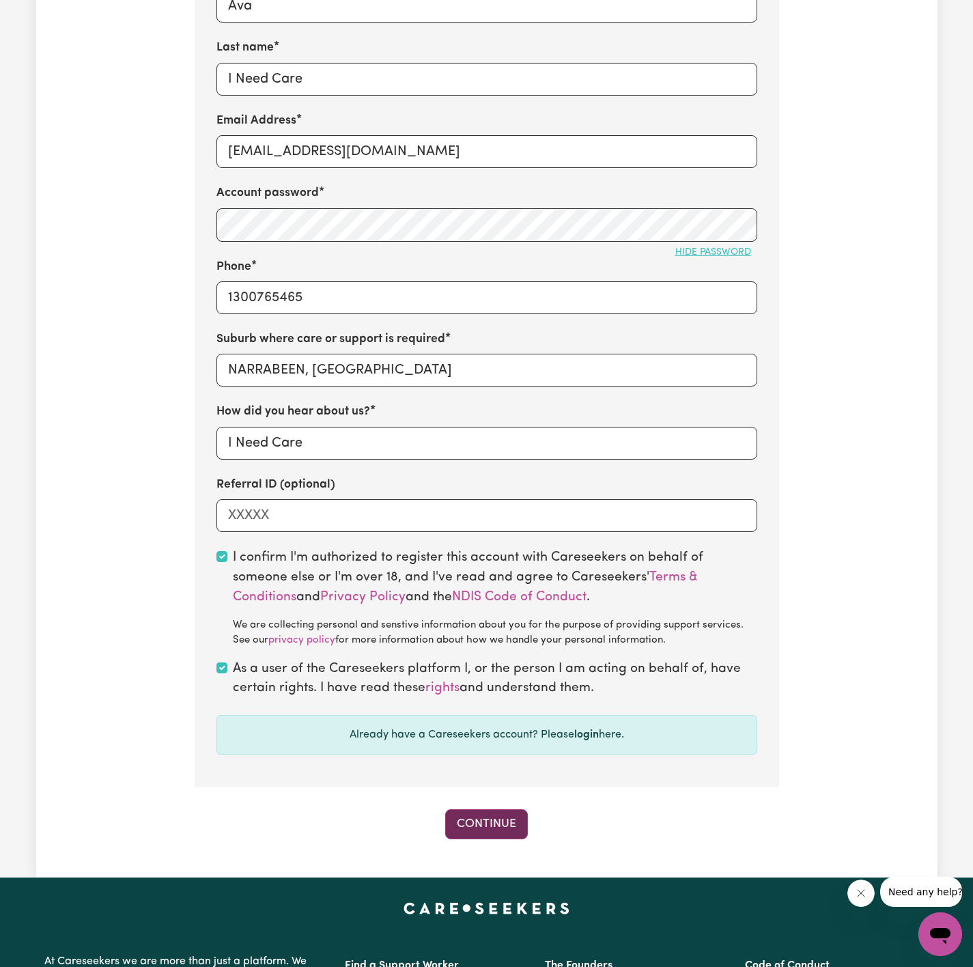
click at [488, 840] on button "Continue" at bounding box center [486, 824] width 83 height 30
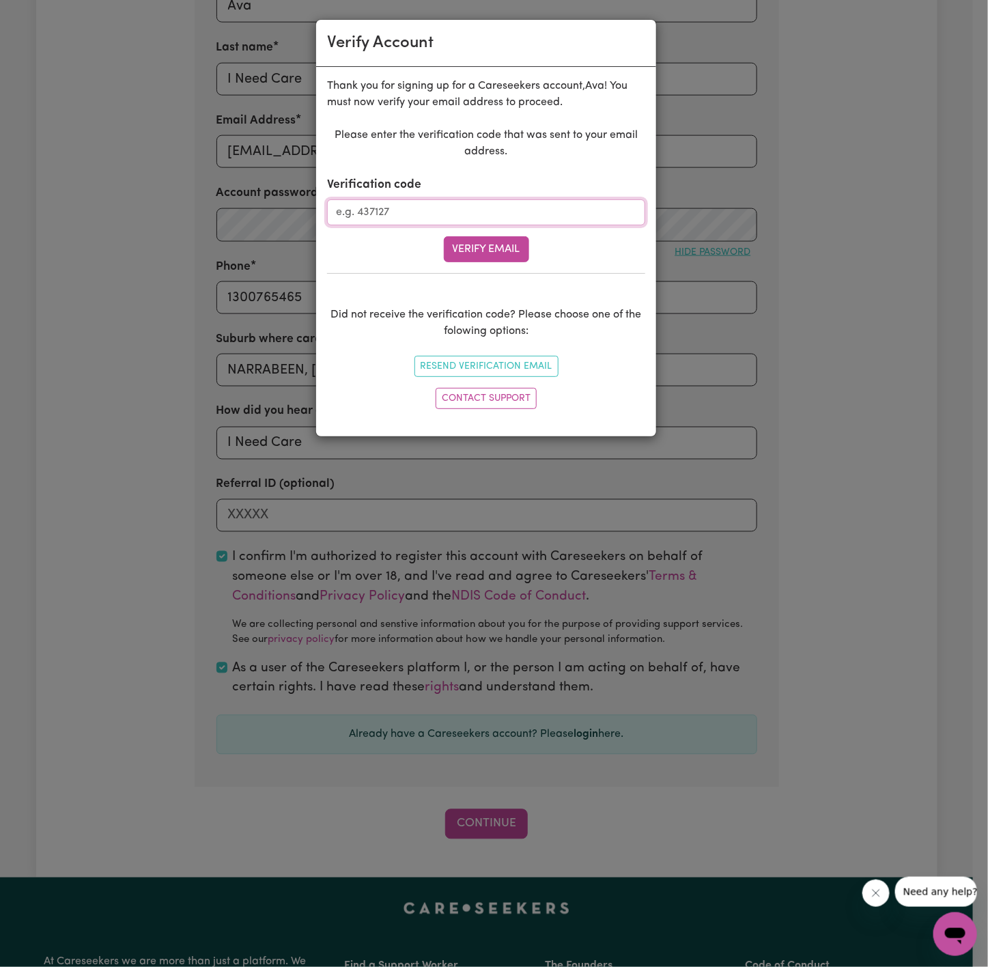
click at [462, 213] on input "Verification code" at bounding box center [486, 212] width 318 height 26
paste input "982517"
type input "982517"
click at [488, 242] on button "Verify Email" at bounding box center [486, 249] width 85 height 26
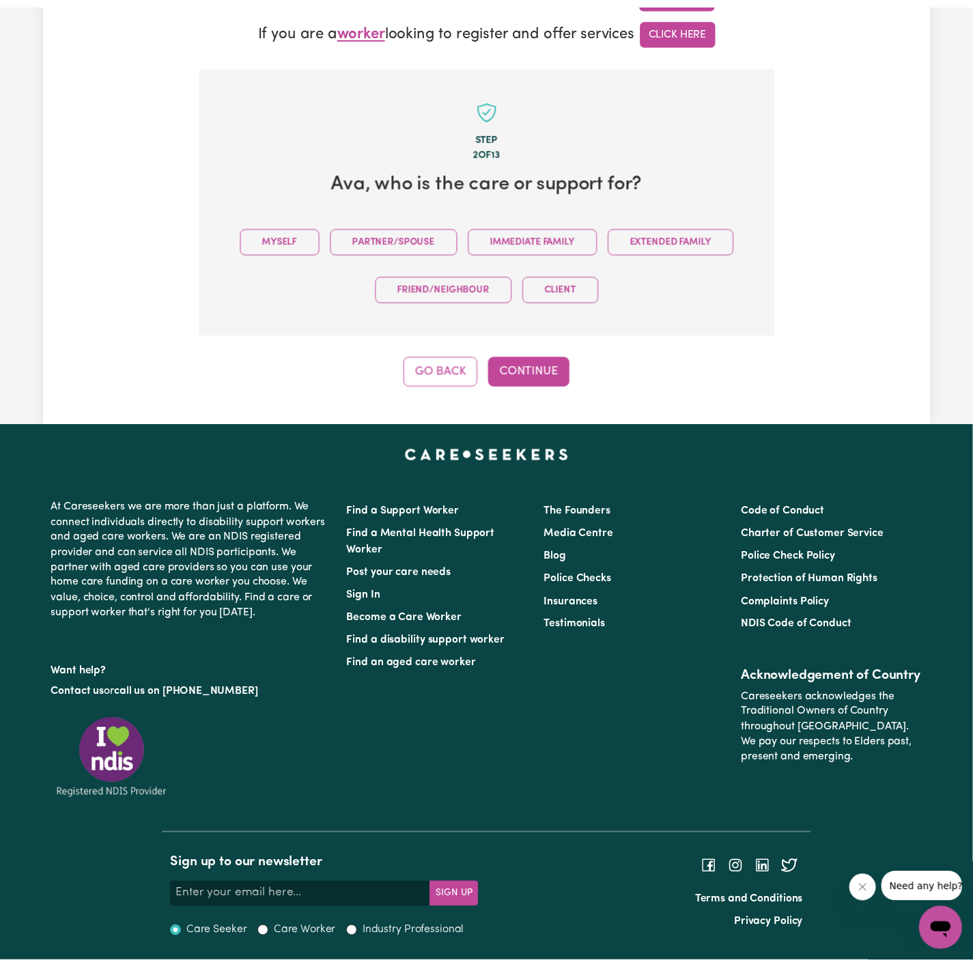
scroll to position [376, 0]
